Goal: Find specific page/section: Find specific page/section

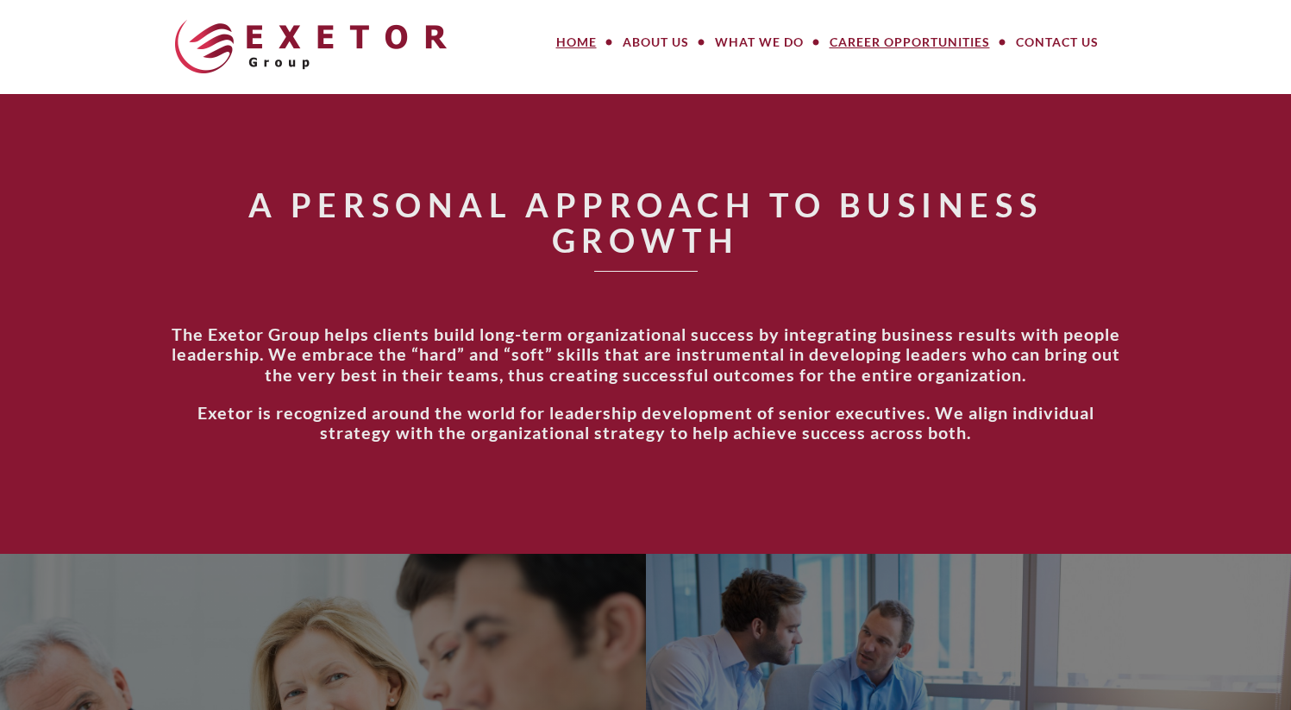
click at [894, 35] on link "Career Opportunities" at bounding box center [910, 42] width 186 height 34
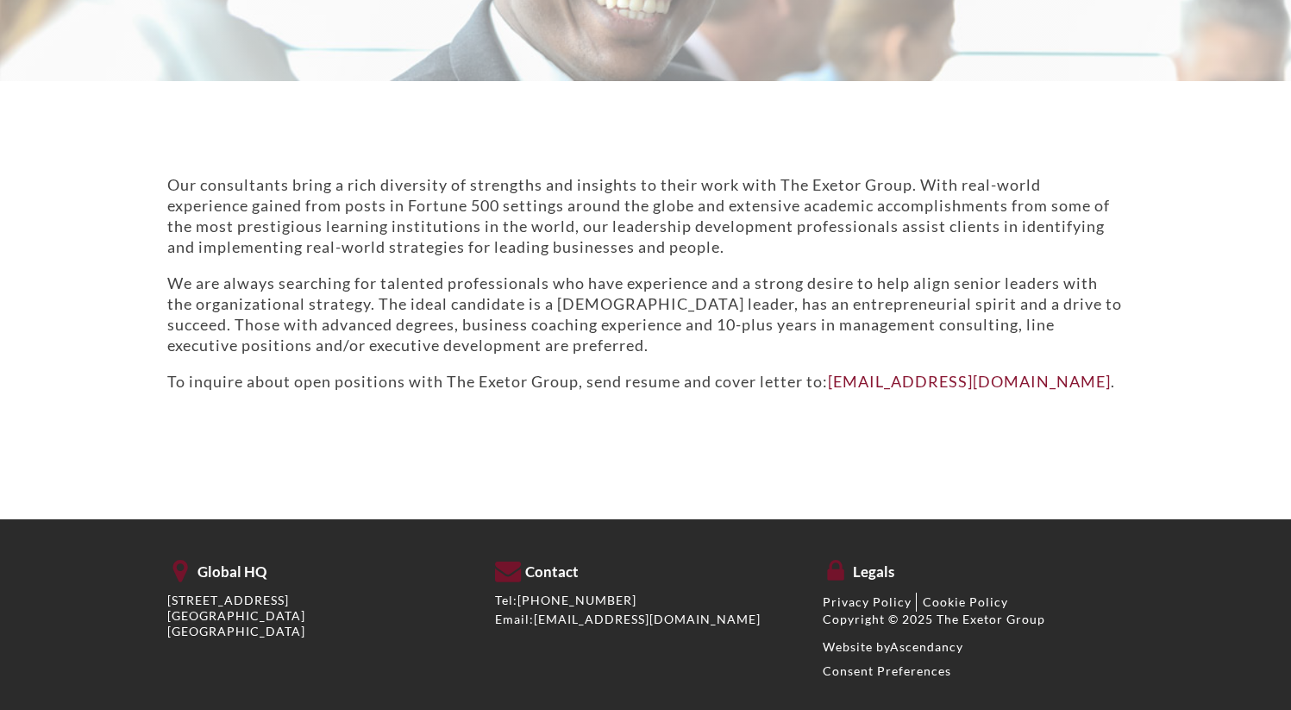
scroll to position [353, 0]
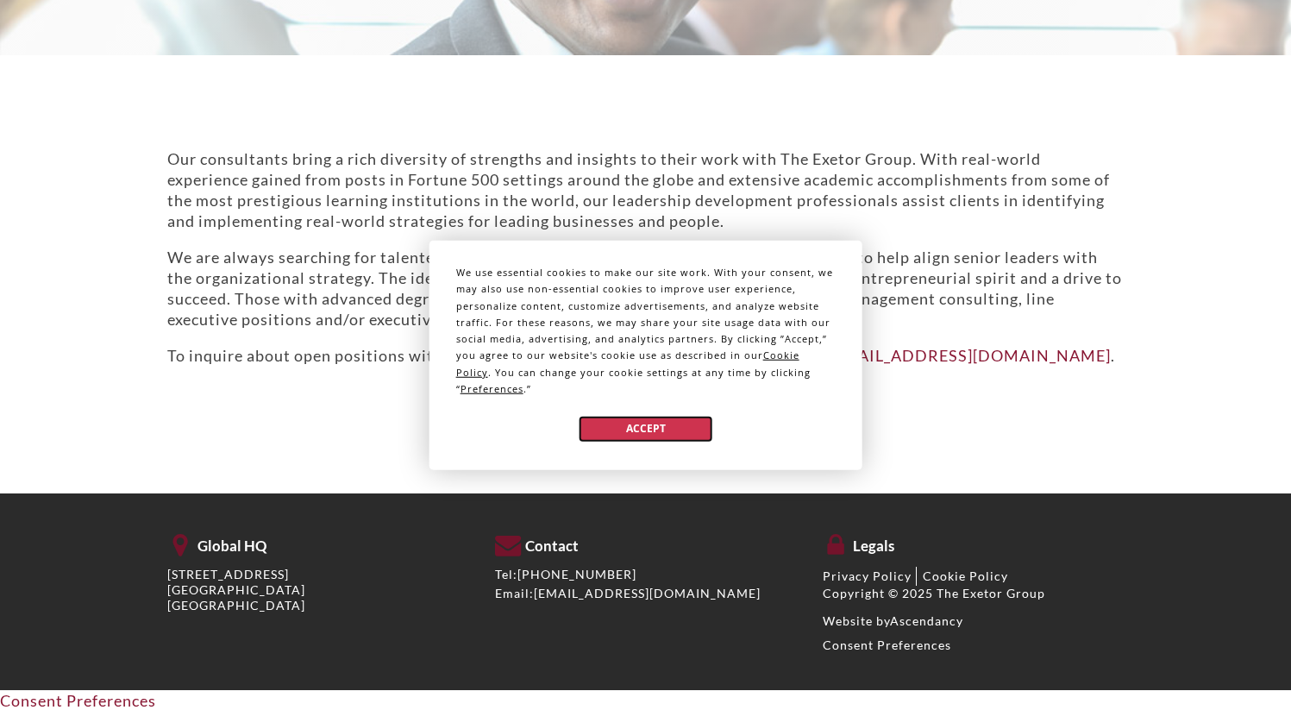
click at [655, 416] on button "Accept" at bounding box center [645, 428] width 133 height 25
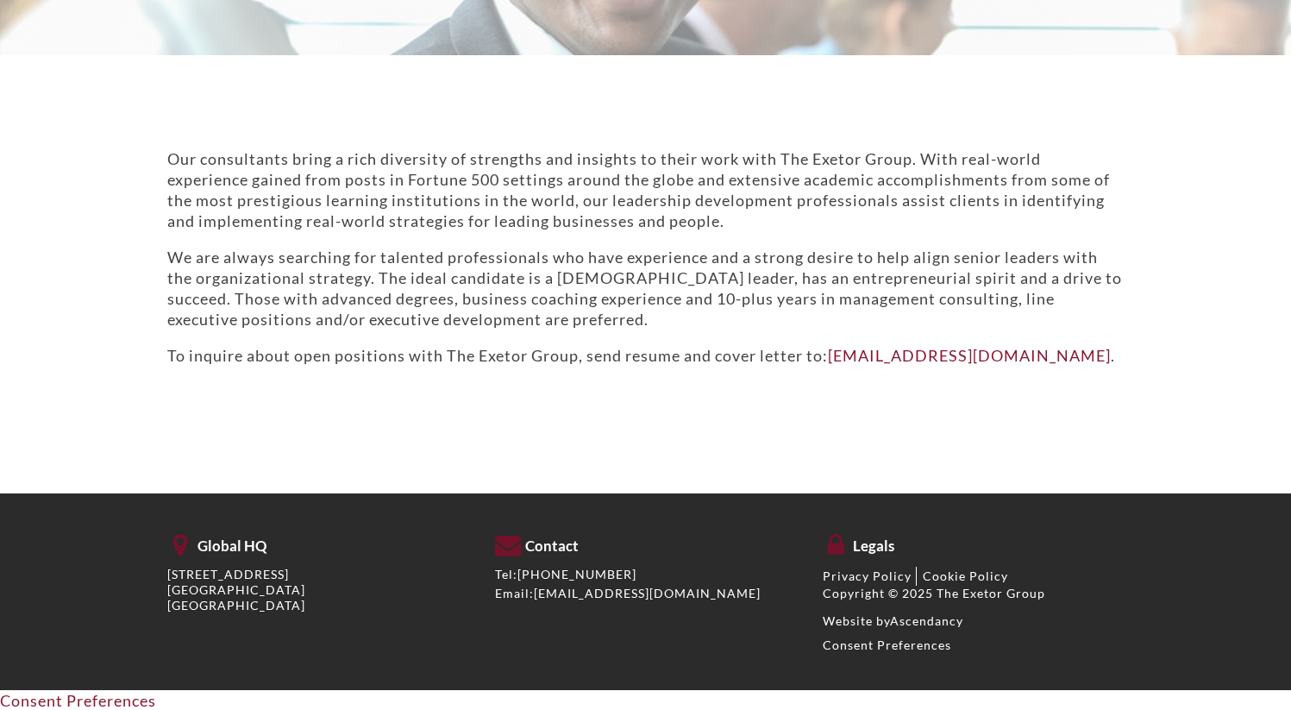
click at [548, 210] on p "Our consultants bring a rich diversity of strengths and insights to their work …" at bounding box center [645, 189] width 957 height 83
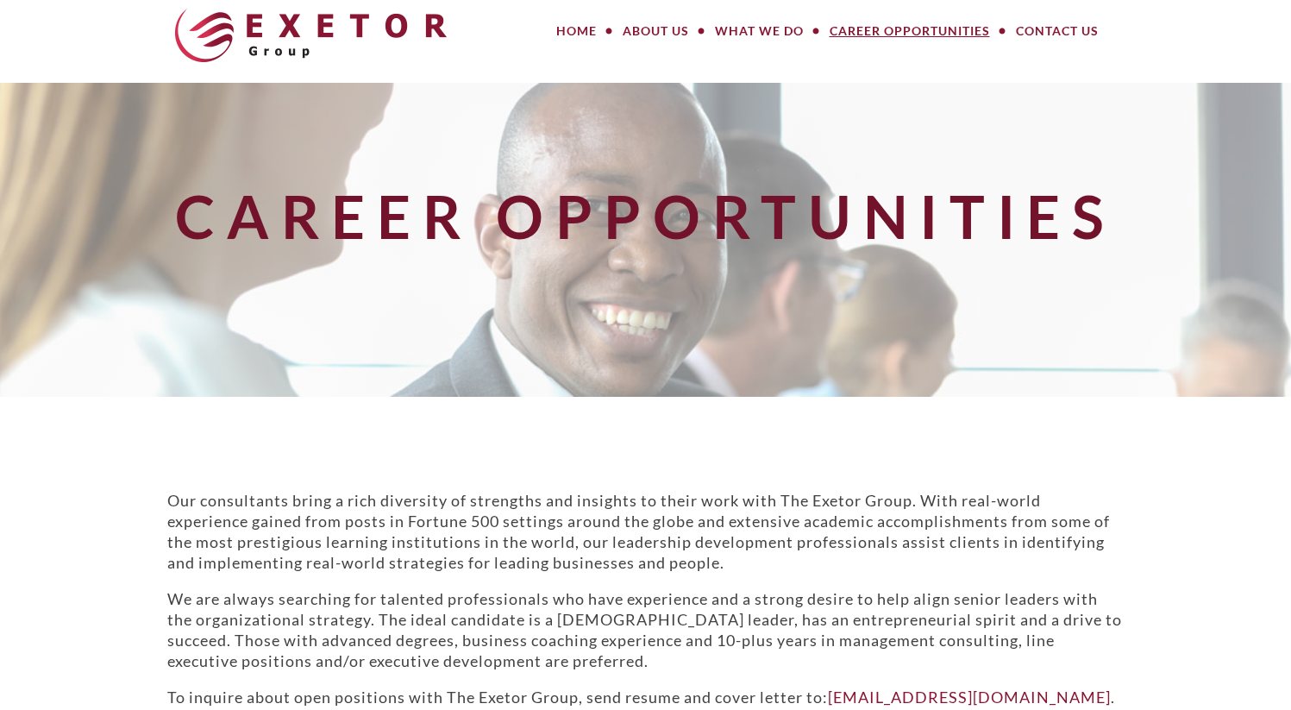
scroll to position [0, 0]
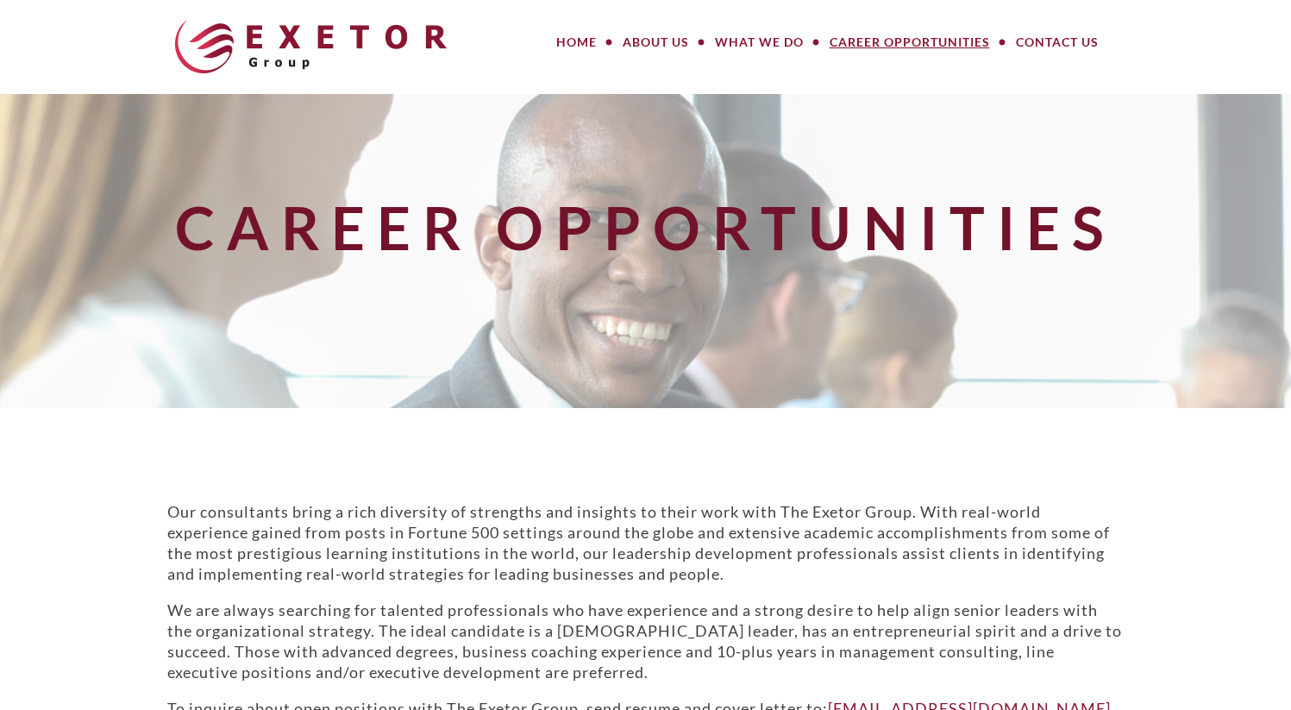
click at [911, 40] on link "Career Opportunities" at bounding box center [910, 42] width 186 height 34
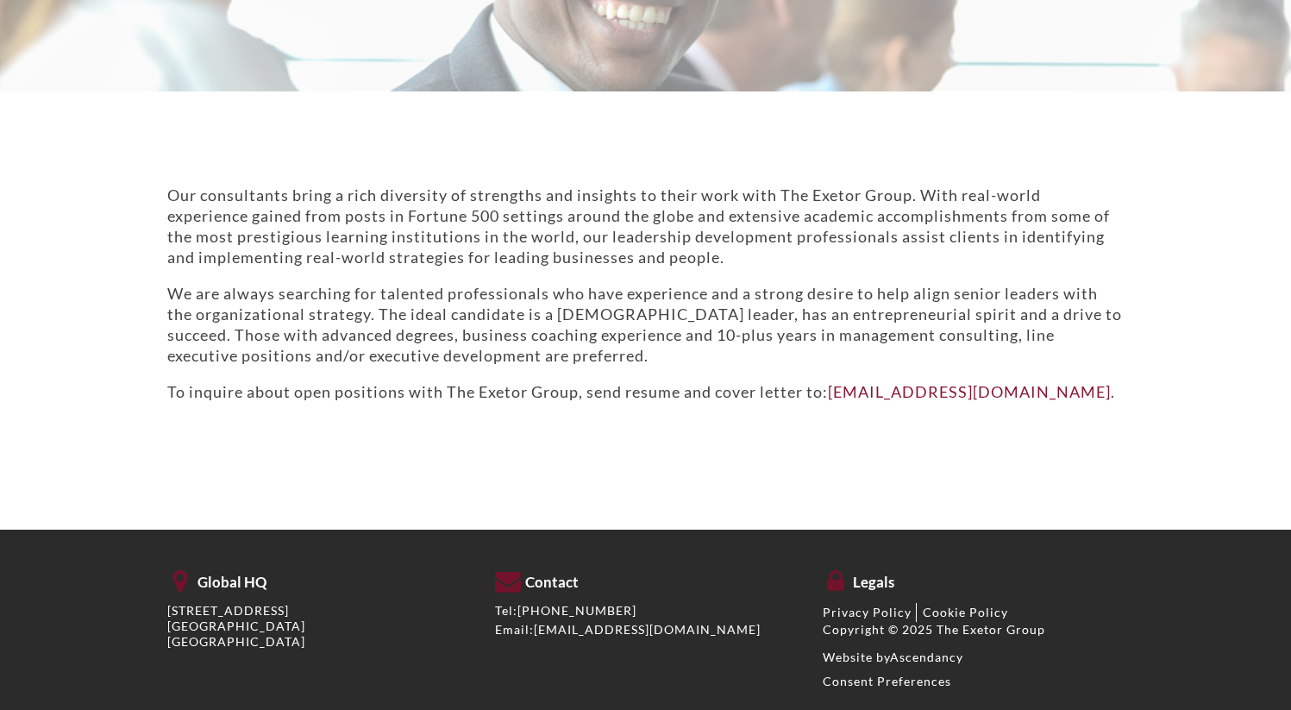
scroll to position [318, 0]
